Goal: Use online tool/utility: Utilize a website feature to perform a specific function

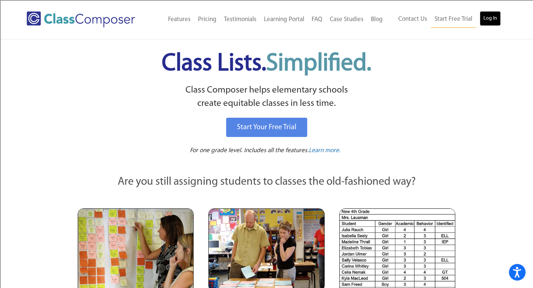
click at [491, 17] on link "Log In" at bounding box center [490, 18] width 21 height 15
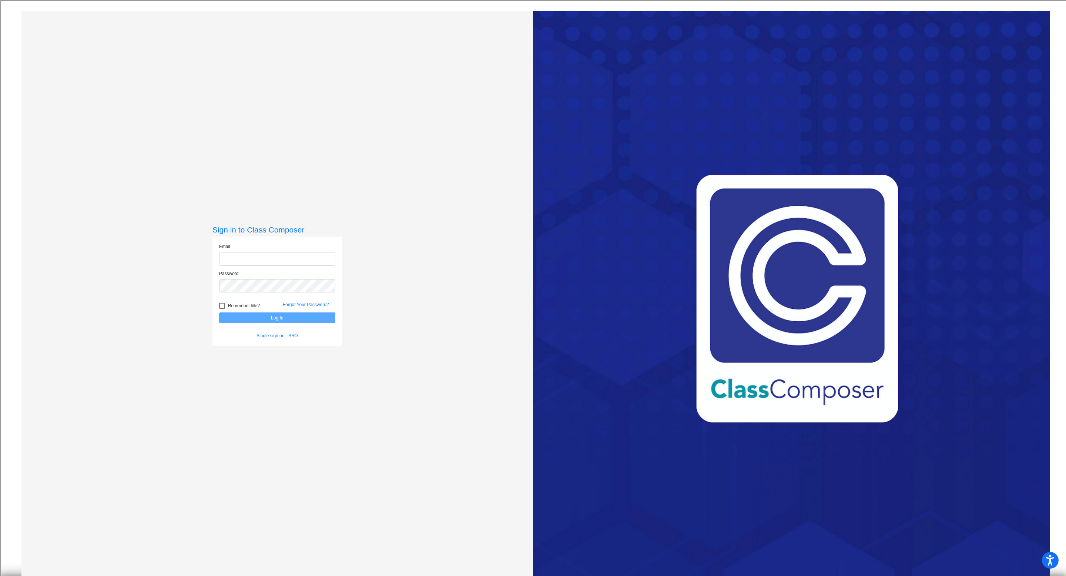
type input "erin.russell@hesperiausd.org"
click at [275, 318] on button "Log In" at bounding box center [277, 317] width 116 height 11
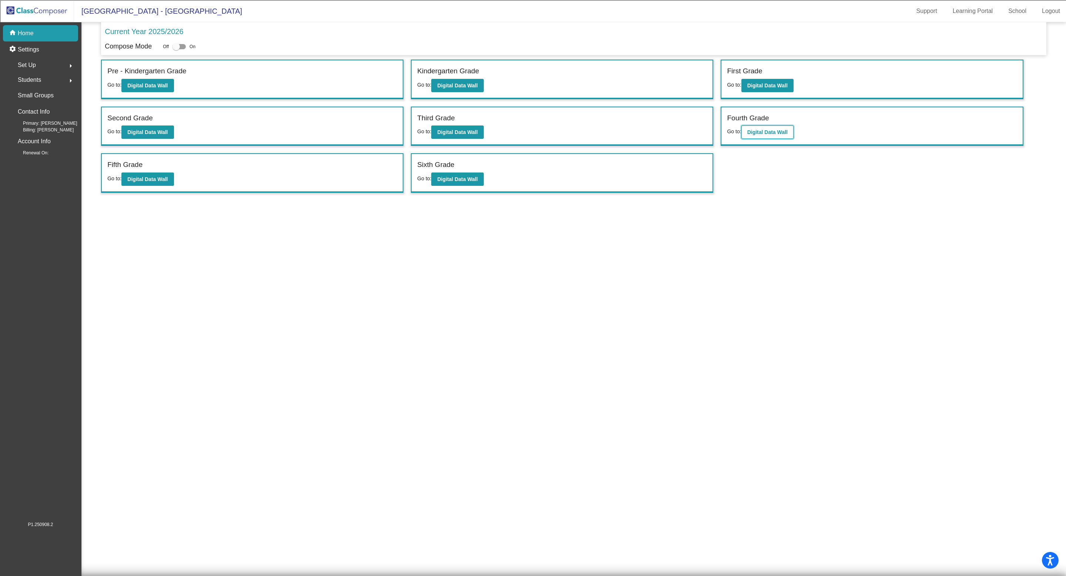
click at [773, 134] on b "Digital Data Wall" at bounding box center [767, 132] width 40 height 6
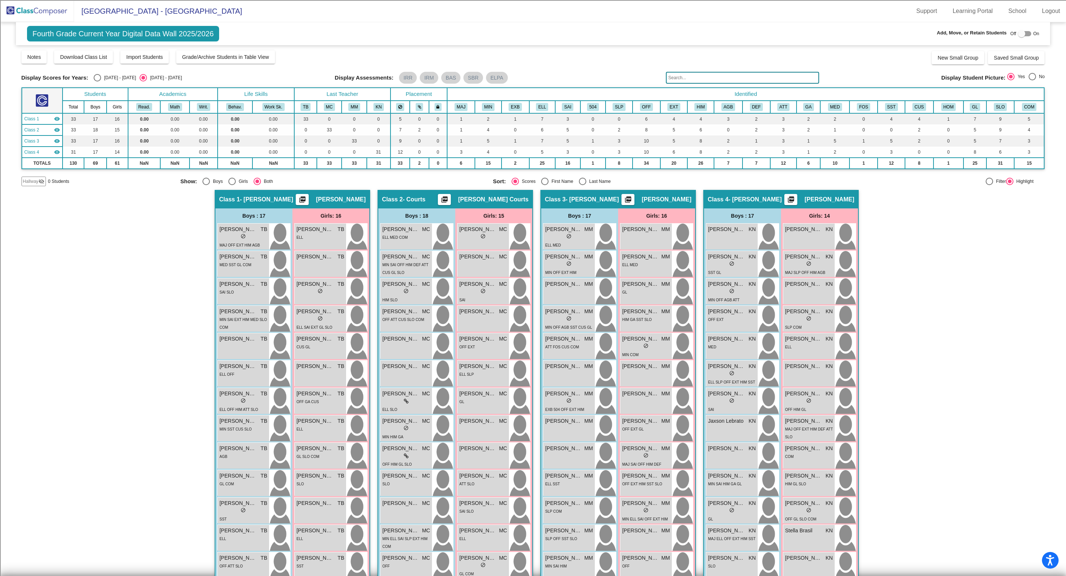
click at [94, 77] on div "Select an option" at bounding box center [97, 77] width 7 height 7
click at [97, 81] on input "2024 - 2025" at bounding box center [97, 81] width 0 height 0
radio input "true"
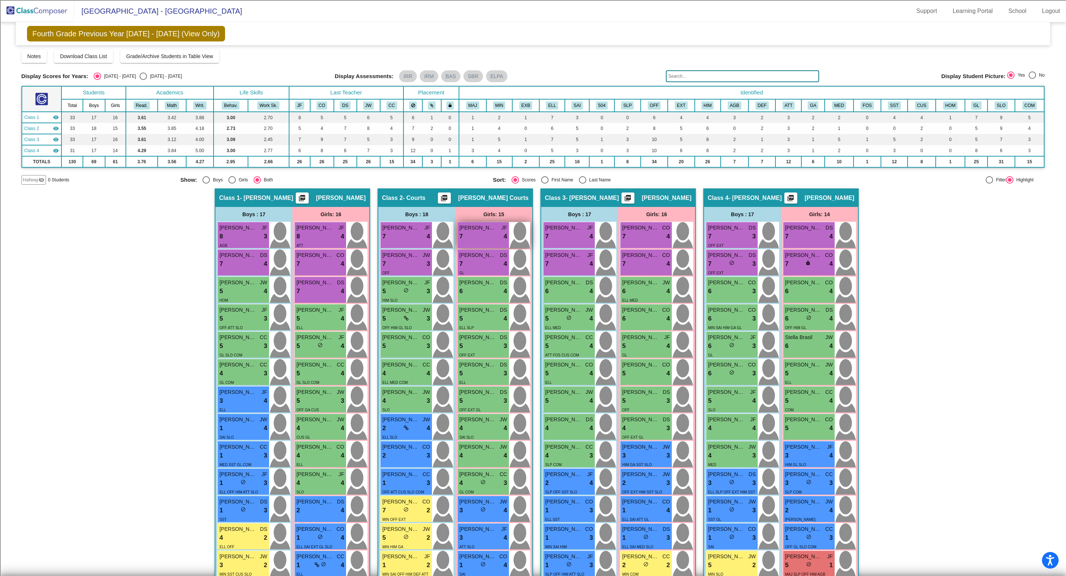
click at [475, 234] on div "7 lock do_not_disturb_alt 4" at bounding box center [483, 237] width 48 height 10
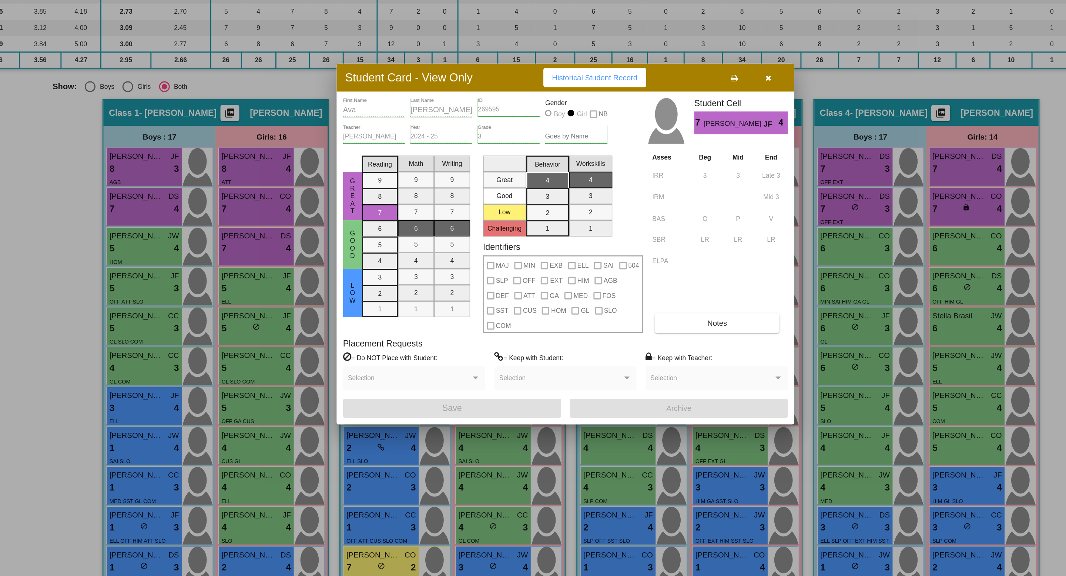
click at [674, 177] on icon "button" at bounding box center [673, 173] width 4 height 5
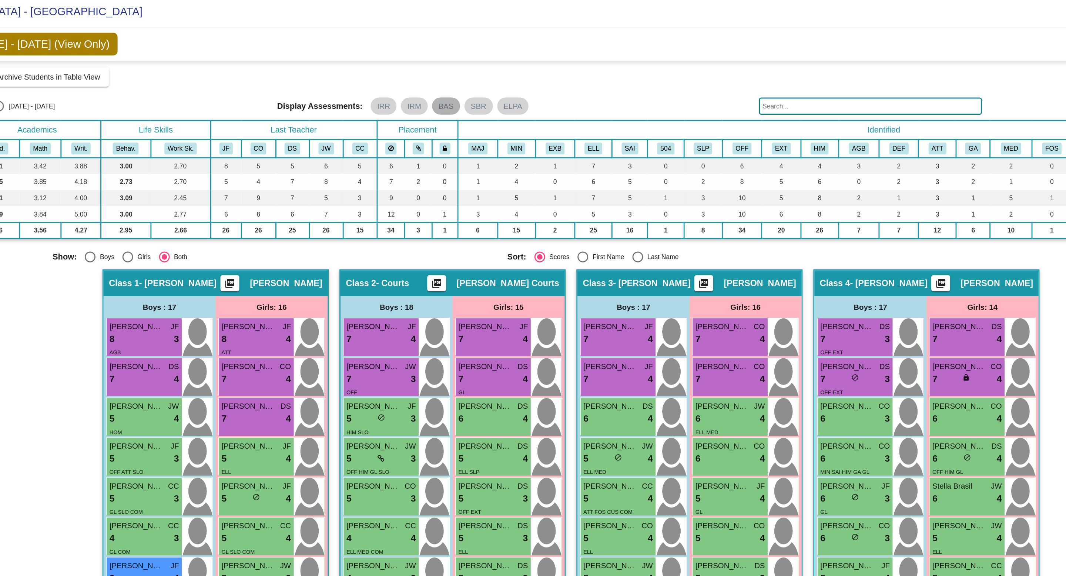
click at [448, 76] on mat-chip "BAS" at bounding box center [450, 76] width 19 height 12
